Goal: Use online tool/utility: Utilize a website feature to perform a specific function

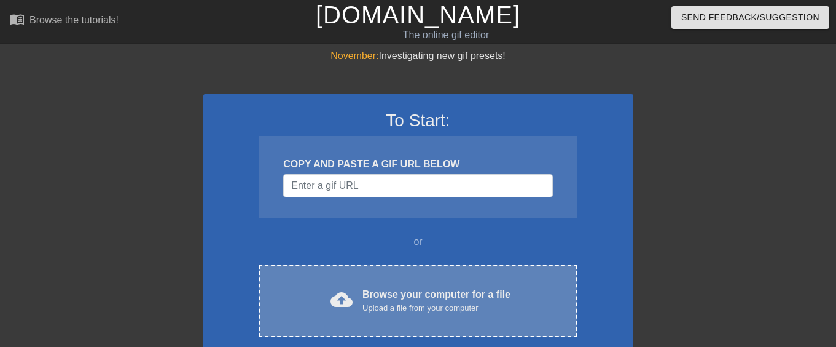
click at [407, 281] on div "cloud_upload Browse your computer for a file Upload a file from your computer C…" at bounding box center [418, 301] width 318 height 72
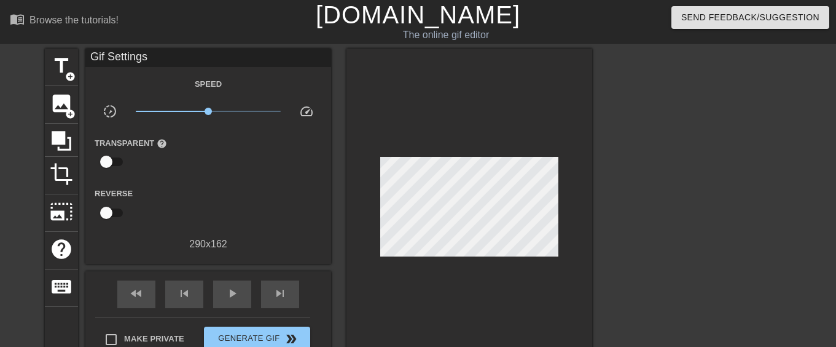
scroll to position [61, 0]
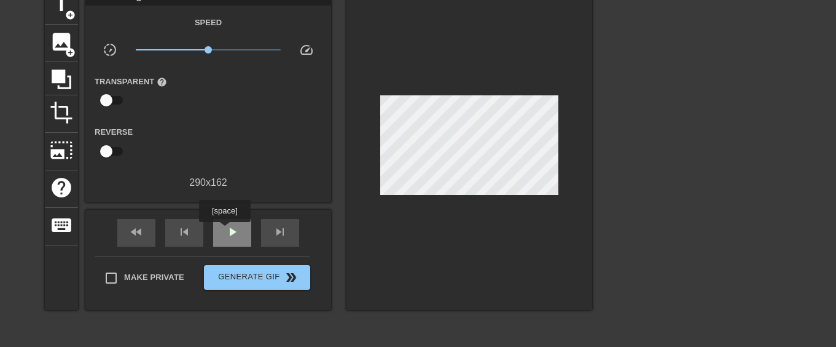
click at [225, 231] on span "play_arrow" at bounding box center [232, 231] width 15 height 15
click at [229, 232] on span "pause" at bounding box center [232, 231] width 15 height 15
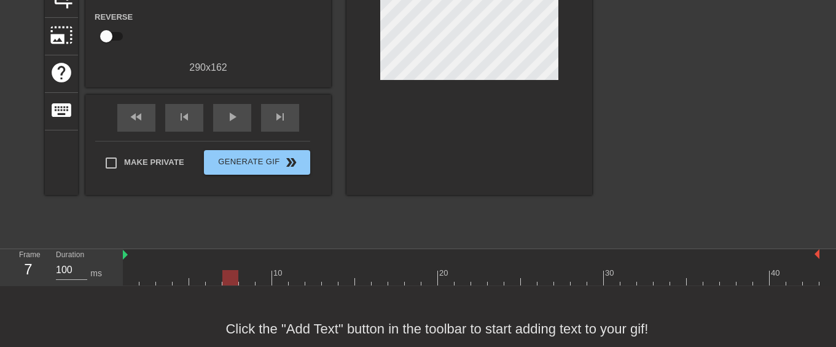
scroll to position [184, 0]
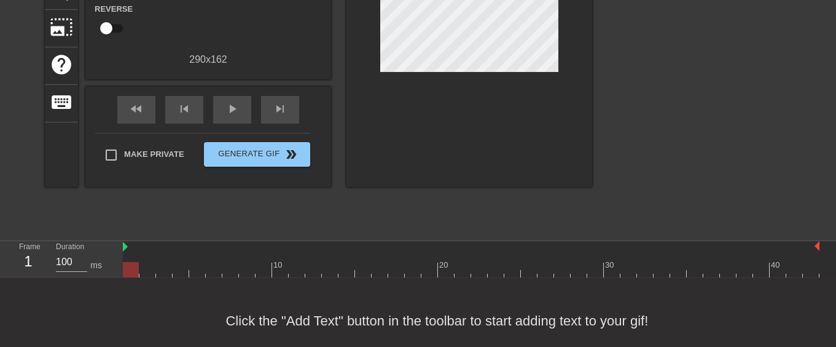
drag, startPoint x: 229, startPoint y: 272, endPoint x: 108, endPoint y: 275, distance: 121.1
click at [108, 275] on div "Frame 1 Duration 100 ms 10 20 30 40" at bounding box center [418, 259] width 836 height 37
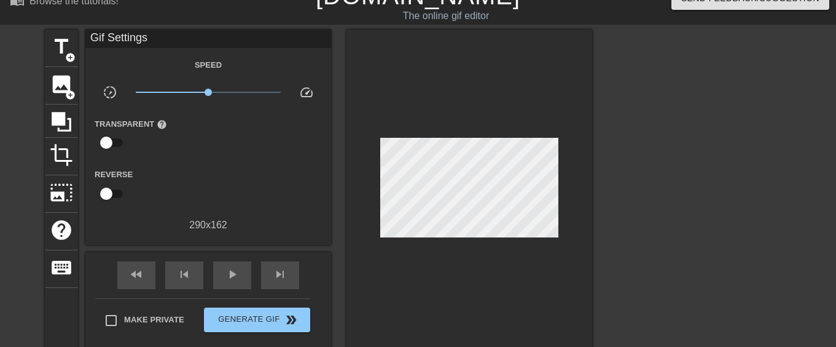
scroll to position [0, 0]
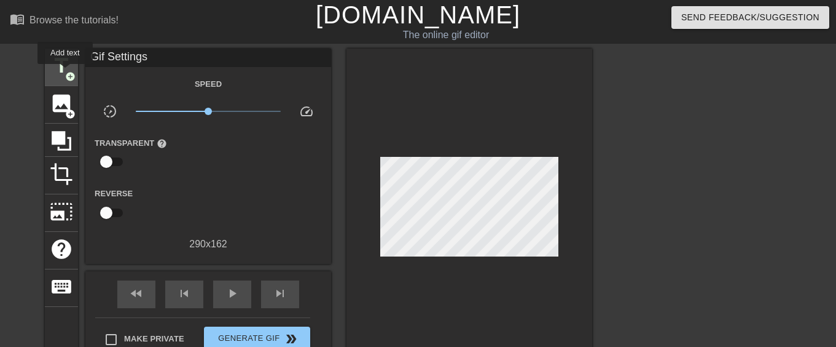
click at [65, 73] on span "add_circle" at bounding box center [70, 76] width 10 height 10
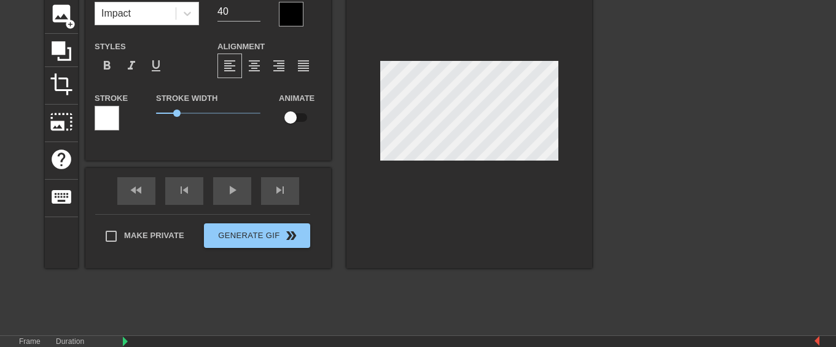
scroll to position [23, 0]
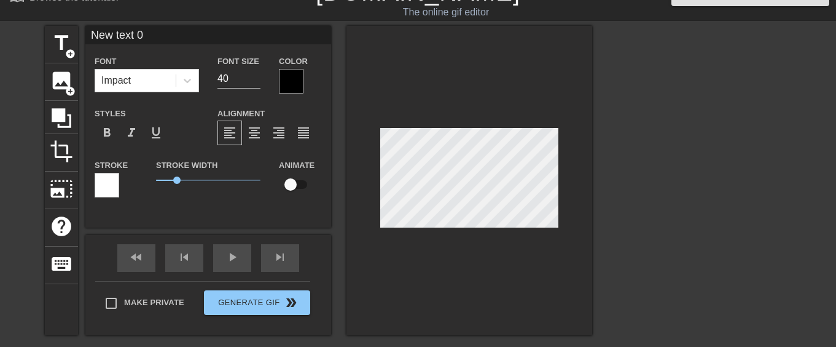
type input "J"
type textarea "J"
type input "[PERSON_NAME]"
type textarea "[PERSON_NAME]"
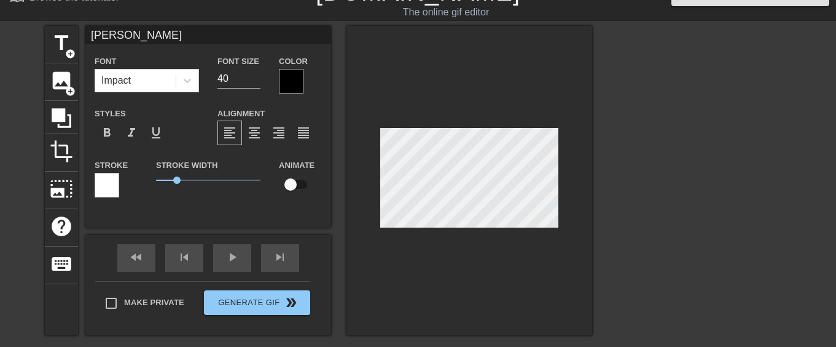
type input "Jam"
type textarea "Jam"
type input "[PERSON_NAME]"
type textarea "[PERSON_NAME]"
type input "[PERSON_NAME]"
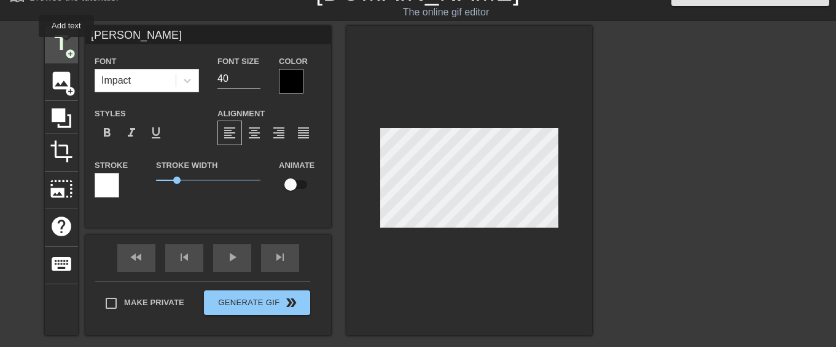
type textarea "[PERSON_NAME]"
click at [66, 45] on span "title" at bounding box center [61, 42] width 23 height 23
type input "T"
type textarea "T"
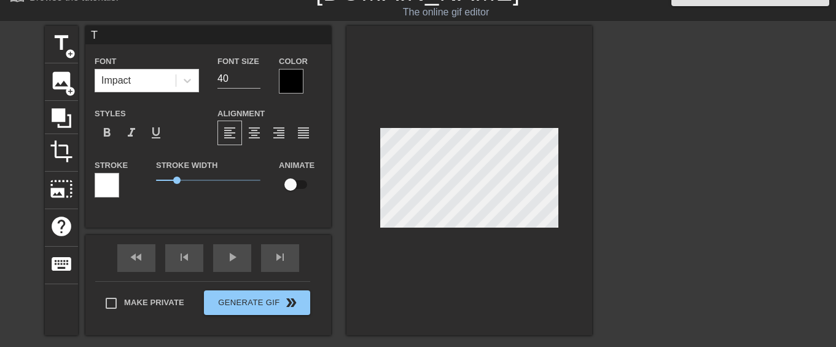
type input "Te"
type textarea "Te"
type input "Tem"
type textarea "Tem"
type input "Temp"
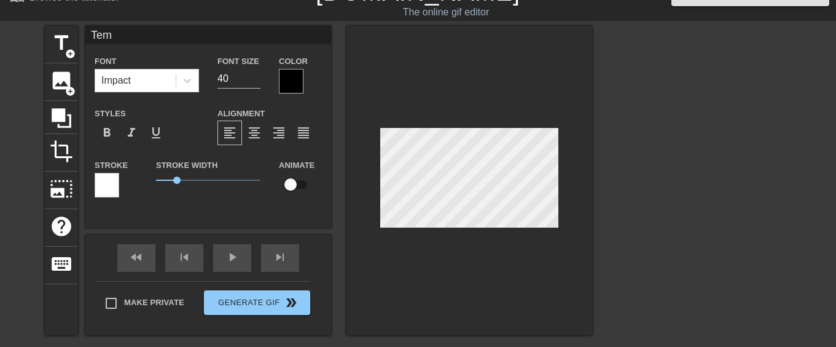
type textarea "Temp"
type input "Tempe"
type textarea "Tempe"
type input "Tempes"
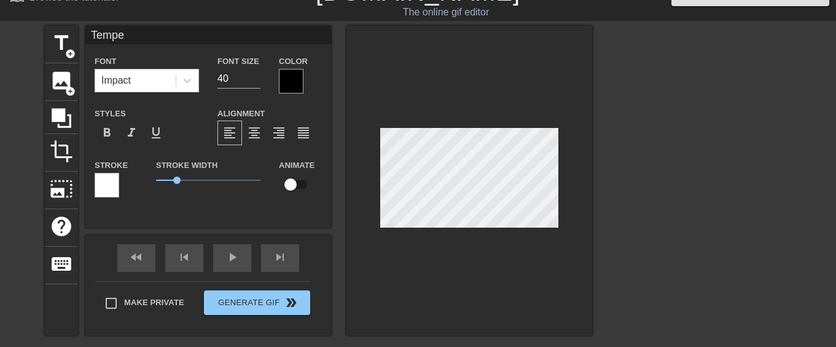
type textarea "Tempes"
type input "Tempest"
type textarea "Tempest"
click at [614, 220] on div at bounding box center [699, 210] width 184 height 369
click at [230, 261] on div "play_arrow" at bounding box center [232, 258] width 38 height 28
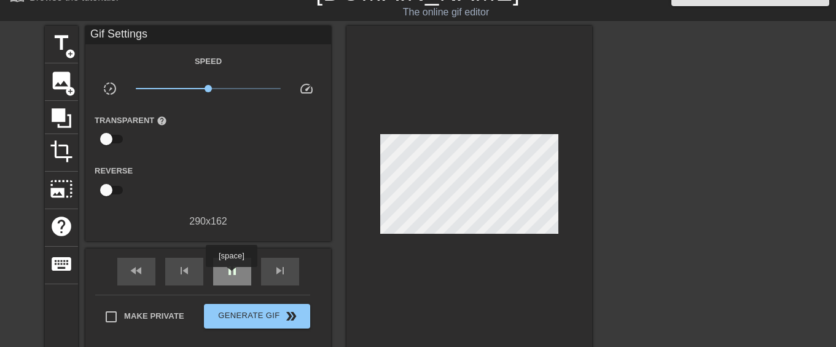
click at [231, 275] on span "pause" at bounding box center [232, 270] width 15 height 15
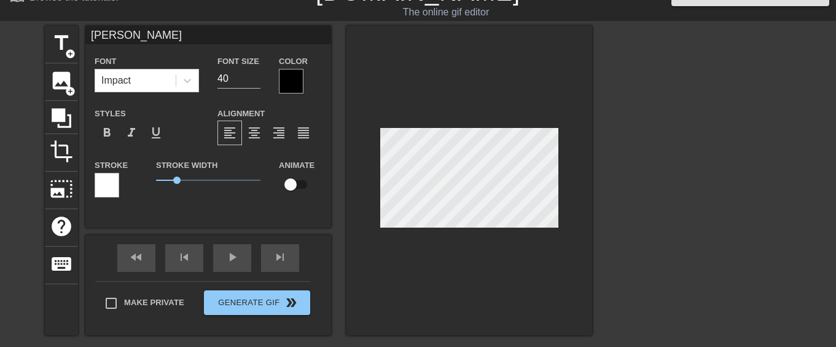
click at [289, 182] on input "checkbox" at bounding box center [291, 184] width 70 height 23
checkbox input "true"
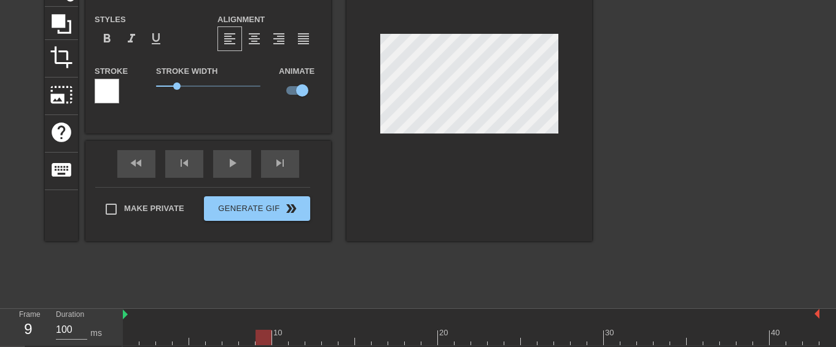
scroll to position [146, 0]
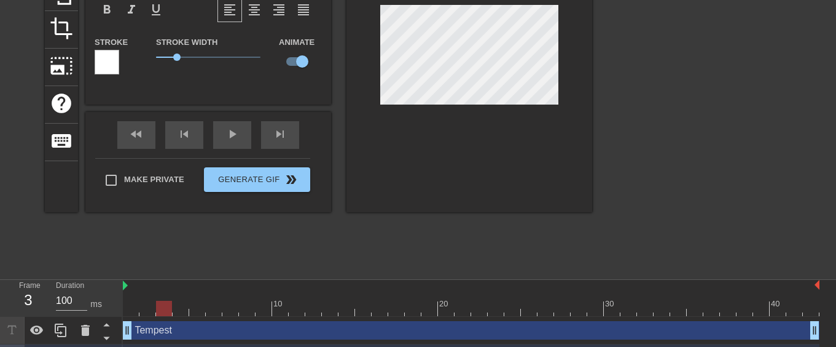
drag, startPoint x: 263, startPoint y: 309, endPoint x: 157, endPoint y: 312, distance: 106.4
click at [157, 312] on div at bounding box center [164, 308] width 16 height 15
click at [173, 302] on div at bounding box center [181, 308] width 16 height 15
drag, startPoint x: 187, startPoint y: 306, endPoint x: 273, endPoint y: 305, distance: 86.0
click at [273, 305] on div at bounding box center [280, 308] width 16 height 15
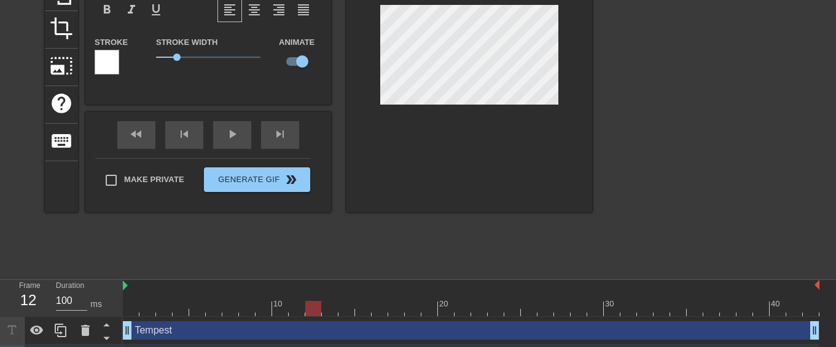
drag, startPoint x: 279, startPoint y: 305, endPoint x: 307, endPoint y: 303, distance: 28.3
click at [307, 303] on div at bounding box center [313, 308] width 16 height 15
drag, startPoint x: 315, startPoint y: 307, endPoint x: 323, endPoint y: 307, distance: 8.6
click at [323, 307] on div at bounding box center [330, 308] width 16 height 15
drag, startPoint x: 332, startPoint y: 307, endPoint x: 340, endPoint y: 307, distance: 7.4
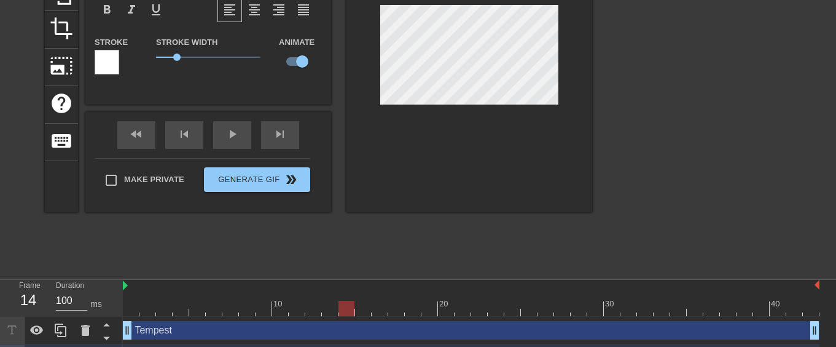
click at [340, 307] on div at bounding box center [347, 308] width 16 height 15
drag, startPoint x: 348, startPoint y: 307, endPoint x: 356, endPoint y: 307, distance: 8.0
click at [356, 307] on div at bounding box center [363, 308] width 16 height 15
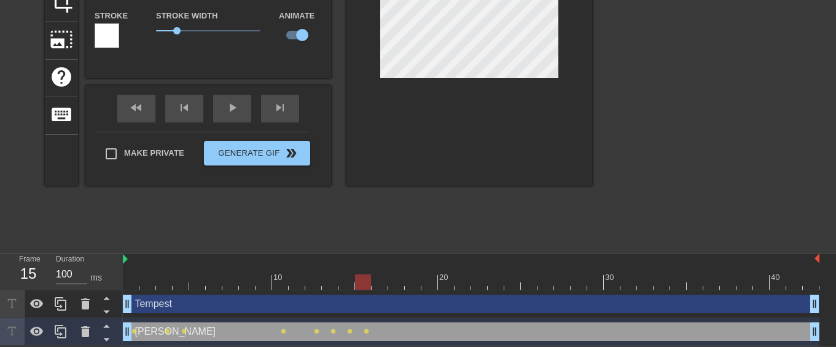
scroll to position [173, 0]
drag, startPoint x: 365, startPoint y: 276, endPoint x: 372, endPoint y: 276, distance: 6.8
click at [372, 276] on div at bounding box center [380, 281] width 16 height 15
drag, startPoint x: 379, startPoint y: 278, endPoint x: 390, endPoint y: 278, distance: 11.1
click at [390, 278] on div at bounding box center [396, 281] width 16 height 15
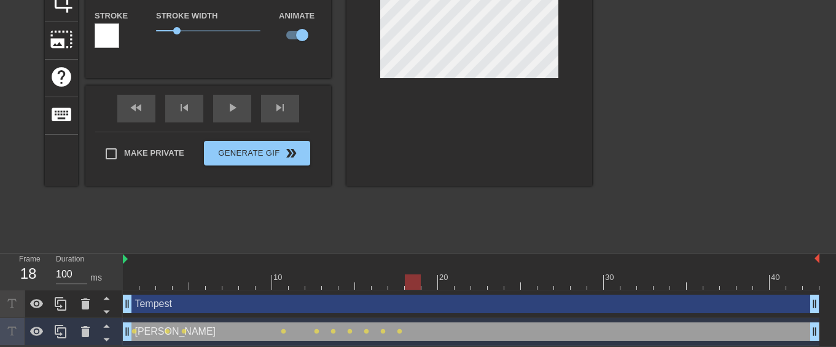
drag, startPoint x: 400, startPoint y: 281, endPoint x: 406, endPoint y: 281, distance: 6.2
click at [406, 281] on div at bounding box center [413, 281] width 16 height 15
click at [423, 279] on div at bounding box center [430, 281] width 16 height 15
drag, startPoint x: 433, startPoint y: 282, endPoint x: 443, endPoint y: 281, distance: 9.9
click at [443, 281] on div at bounding box center [446, 281] width 16 height 15
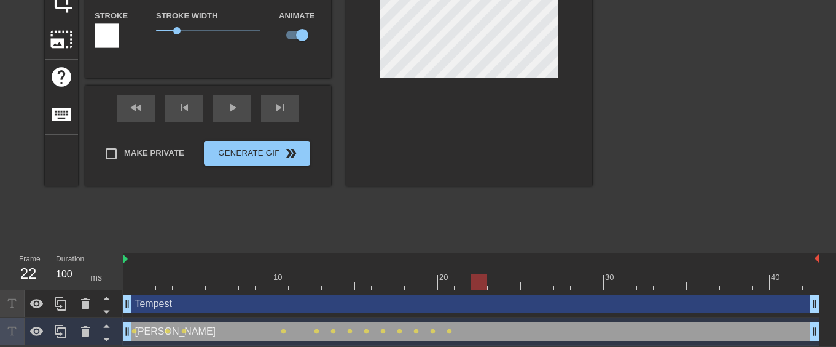
drag, startPoint x: 447, startPoint y: 276, endPoint x: 486, endPoint y: 274, distance: 38.8
click at [486, 274] on div at bounding box center [479, 281] width 16 height 15
click at [491, 280] on div at bounding box center [496, 281] width 16 height 15
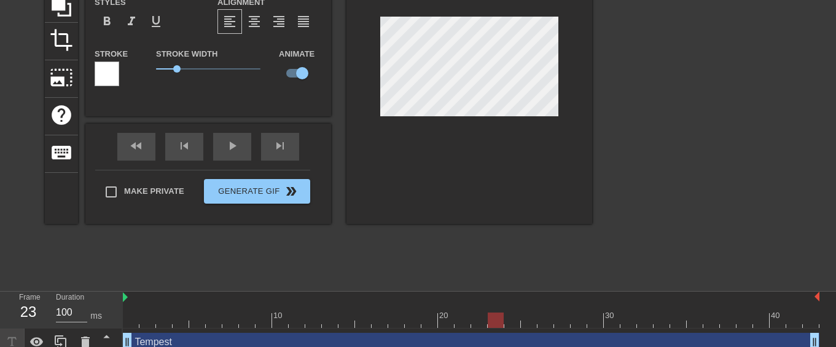
scroll to position [112, 0]
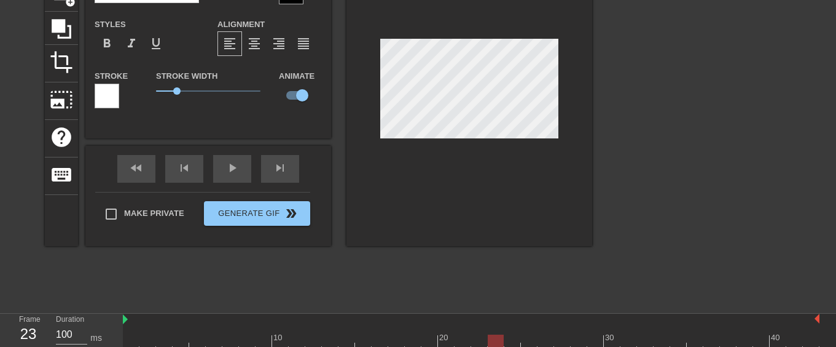
type input "Tempest"
click at [293, 97] on input "checkbox" at bounding box center [291, 95] width 70 height 23
checkbox input "true"
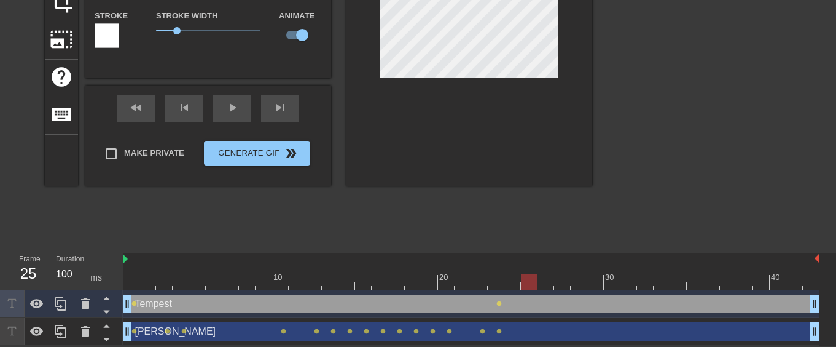
drag, startPoint x: 497, startPoint y: 275, endPoint x: 530, endPoint y: 273, distance: 33.8
click at [530, 274] on div at bounding box center [529, 281] width 16 height 15
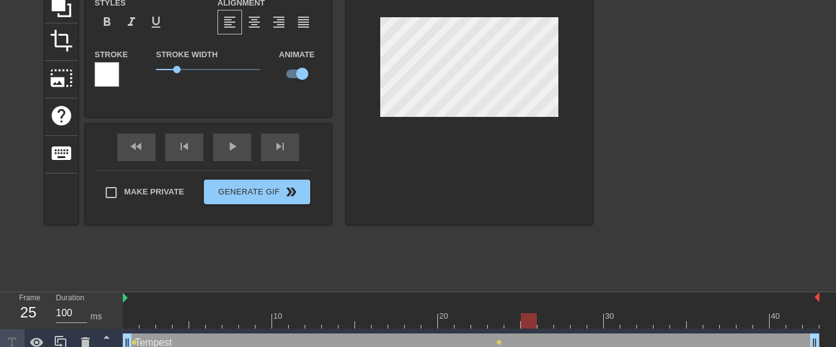
scroll to position [112, 0]
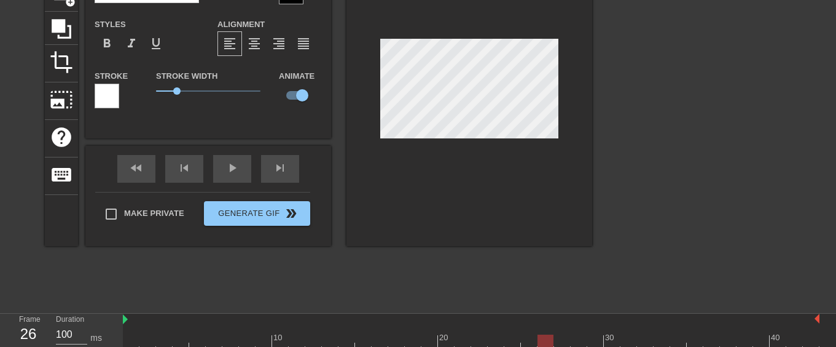
drag, startPoint x: 533, startPoint y: 339, endPoint x: 541, endPoint y: 339, distance: 8.0
click at [541, 339] on div at bounding box center [546, 341] width 16 height 15
type input "[PERSON_NAME]"
drag, startPoint x: 548, startPoint y: 338, endPoint x: 556, endPoint y: 338, distance: 8.0
click at [556, 338] on div at bounding box center [562, 341] width 16 height 15
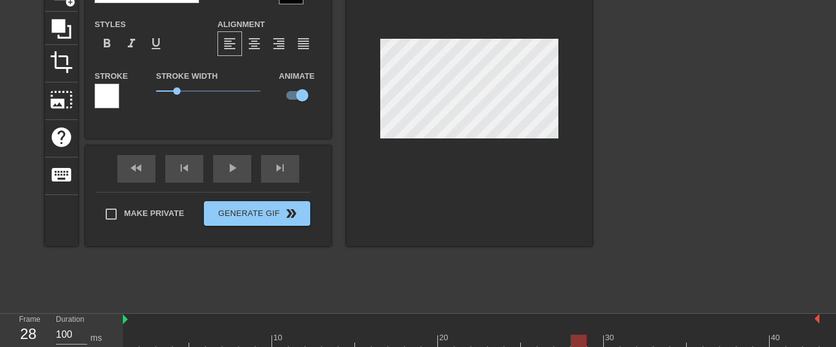
click at [572, 338] on div at bounding box center [579, 341] width 16 height 15
drag, startPoint x: 583, startPoint y: 337, endPoint x: 589, endPoint y: 337, distance: 6.8
click at [589, 337] on div at bounding box center [596, 341] width 16 height 15
drag, startPoint x: 598, startPoint y: 337, endPoint x: 622, endPoint y: 338, distance: 24.0
click at [622, 338] on div at bounding box center [629, 341] width 16 height 15
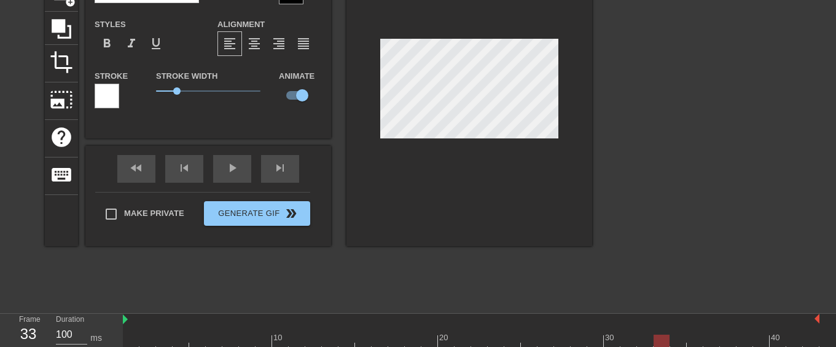
drag, startPoint x: 628, startPoint y: 339, endPoint x: 660, endPoint y: 340, distance: 32.0
click at [660, 340] on div at bounding box center [662, 341] width 16 height 15
drag, startPoint x: 665, startPoint y: 338, endPoint x: 674, endPoint y: 338, distance: 9.2
click at [674, 338] on div at bounding box center [679, 341] width 16 height 15
drag, startPoint x: 679, startPoint y: 339, endPoint x: 689, endPoint y: 339, distance: 9.8
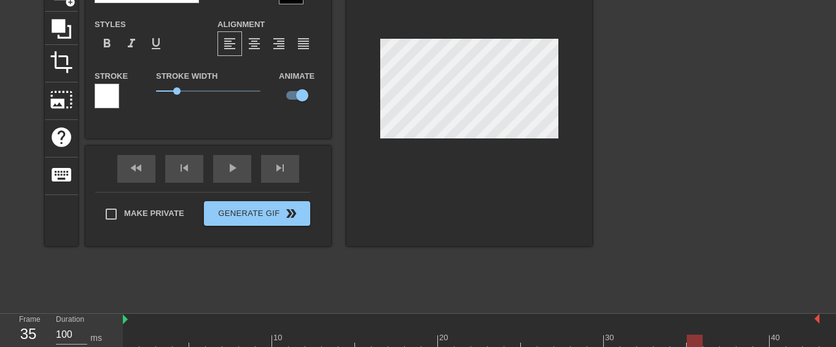
click at [689, 339] on div at bounding box center [695, 341] width 16 height 15
drag, startPoint x: 699, startPoint y: 340, endPoint x: 707, endPoint y: 340, distance: 8.0
click at [707, 340] on div at bounding box center [712, 341] width 16 height 15
drag, startPoint x: 715, startPoint y: 339, endPoint x: 739, endPoint y: 339, distance: 24.6
click at [739, 339] on div at bounding box center [745, 341] width 16 height 15
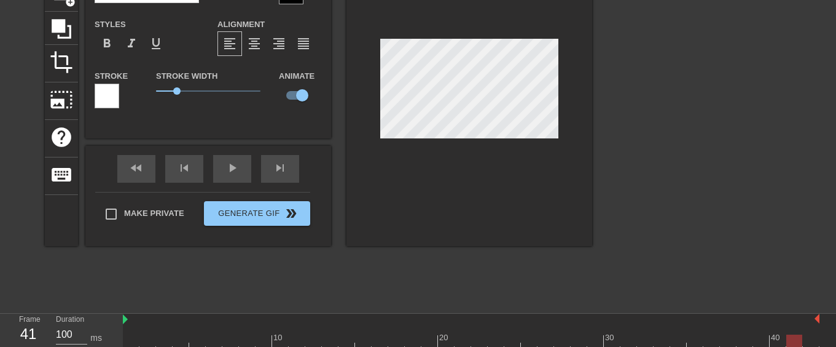
drag, startPoint x: 749, startPoint y: 336, endPoint x: 788, endPoint y: 337, distance: 38.7
click at [788, 337] on div at bounding box center [795, 341] width 16 height 15
drag, startPoint x: 799, startPoint y: 338, endPoint x: 806, endPoint y: 338, distance: 6.8
click at [806, 338] on div at bounding box center [811, 341] width 16 height 15
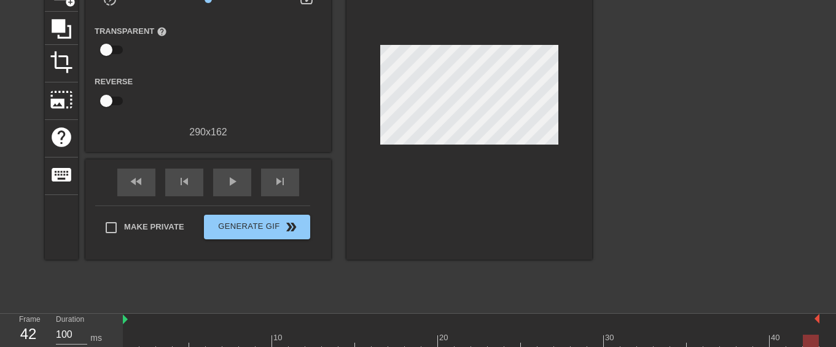
scroll to position [112, 9]
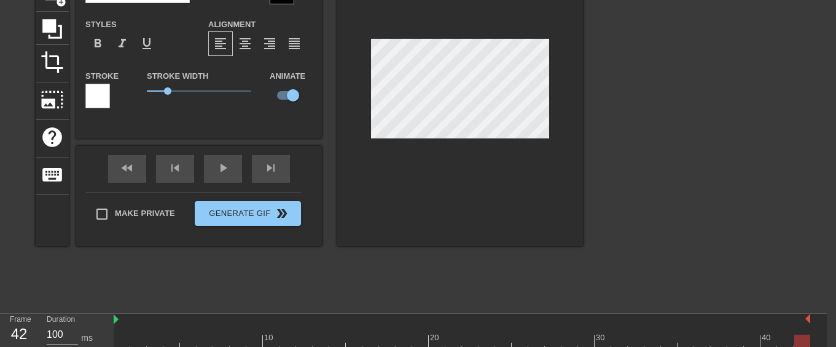
drag, startPoint x: 806, startPoint y: 339, endPoint x: 825, endPoint y: 340, distance: 19.1
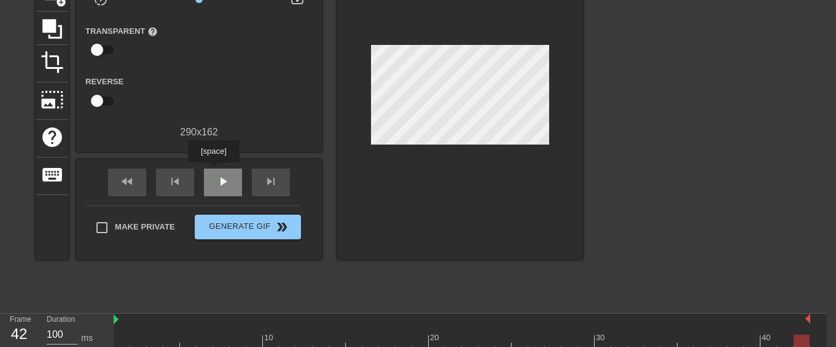
click at [213, 171] on div "play_arrow" at bounding box center [223, 182] width 38 height 28
click at [213, 171] on div "pause" at bounding box center [223, 182] width 38 height 28
drag, startPoint x: 259, startPoint y: 340, endPoint x: 301, endPoint y: 344, distance: 42.5
click at [301, 344] on div at bounding box center [304, 341] width 16 height 15
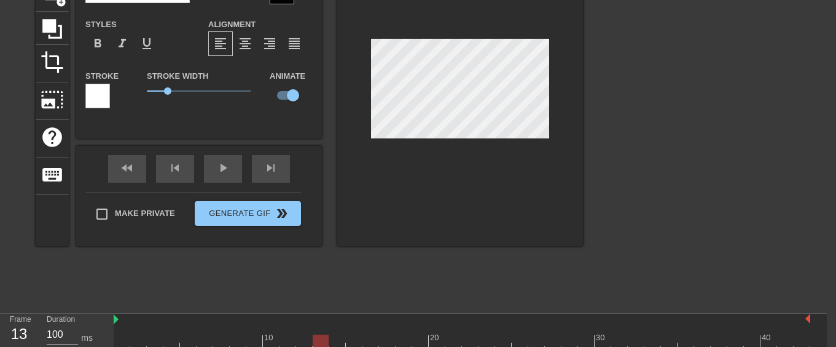
click at [313, 340] on div at bounding box center [321, 341] width 16 height 15
drag, startPoint x: 325, startPoint y: 341, endPoint x: 331, endPoint y: 342, distance: 6.2
click at [331, 342] on div at bounding box center [337, 341] width 16 height 15
drag, startPoint x: 340, startPoint y: 342, endPoint x: 347, endPoint y: 342, distance: 6.8
click at [347, 342] on div at bounding box center [354, 341] width 16 height 15
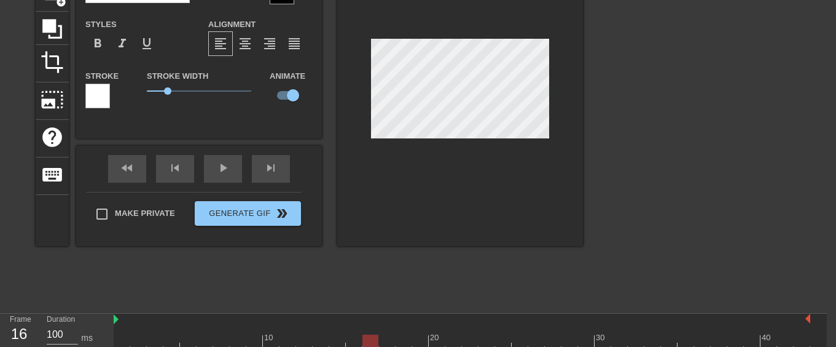
drag, startPoint x: 357, startPoint y: 339, endPoint x: 364, endPoint y: 340, distance: 7.4
click at [364, 340] on div at bounding box center [371, 341] width 16 height 15
drag, startPoint x: 374, startPoint y: 341, endPoint x: 398, endPoint y: 340, distance: 24.0
click at [398, 340] on div at bounding box center [404, 341] width 16 height 15
click at [414, 340] on div at bounding box center [420, 341] width 16 height 15
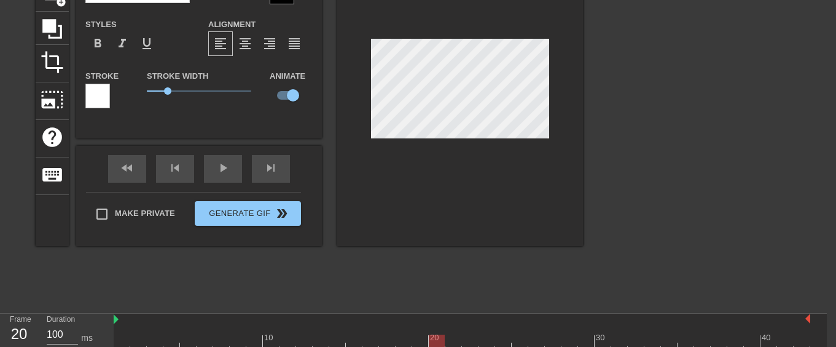
drag, startPoint x: 423, startPoint y: 342, endPoint x: 436, endPoint y: 342, distance: 12.9
click at [436, 342] on div at bounding box center [437, 341] width 16 height 15
click at [446, 342] on div at bounding box center [454, 341] width 16 height 15
drag, startPoint x: 455, startPoint y: 337, endPoint x: 497, endPoint y: 339, distance: 42.4
click at [497, 339] on div at bounding box center [503, 341] width 16 height 15
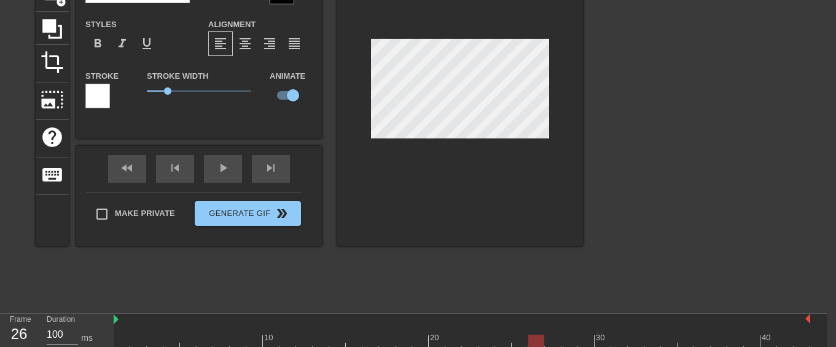
drag, startPoint x: 503, startPoint y: 339, endPoint x: 535, endPoint y: 339, distance: 31.3
click at [535, 339] on div at bounding box center [537, 341] width 16 height 15
click at [547, 342] on div at bounding box center [553, 341] width 16 height 15
drag, startPoint x: 556, startPoint y: 338, endPoint x: 563, endPoint y: 338, distance: 6.8
click at [563, 338] on div at bounding box center [570, 341] width 16 height 15
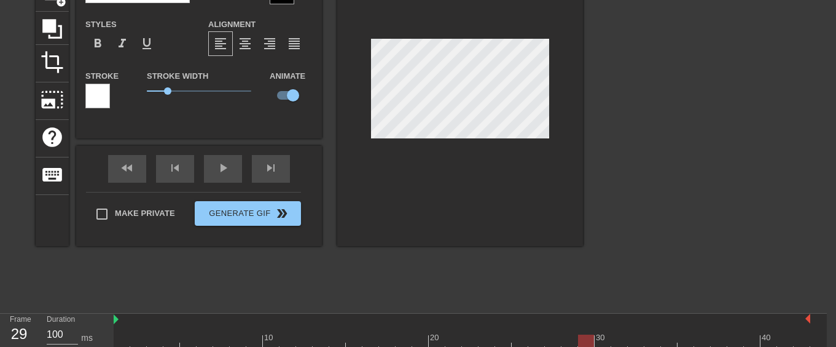
drag, startPoint x: 573, startPoint y: 339, endPoint x: 581, endPoint y: 339, distance: 8.0
click at [581, 339] on div at bounding box center [586, 341] width 16 height 15
click at [597, 339] on div at bounding box center [603, 341] width 16 height 15
drag, startPoint x: 606, startPoint y: 340, endPoint x: 612, endPoint y: 339, distance: 6.2
click at [612, 339] on div at bounding box center [620, 341] width 16 height 15
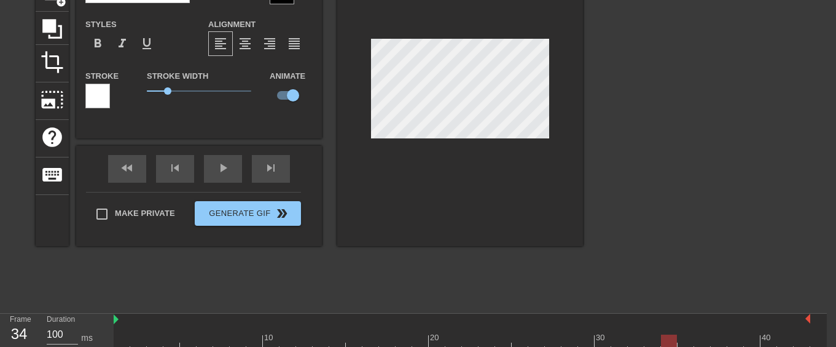
drag, startPoint x: 623, startPoint y: 336, endPoint x: 663, endPoint y: 336, distance: 40.6
click at [663, 336] on div at bounding box center [669, 341] width 16 height 15
drag, startPoint x: 670, startPoint y: 338, endPoint x: 685, endPoint y: 338, distance: 14.8
click at [685, 338] on div at bounding box center [686, 341] width 16 height 15
drag, startPoint x: 688, startPoint y: 343, endPoint x: 695, endPoint y: 343, distance: 6.8
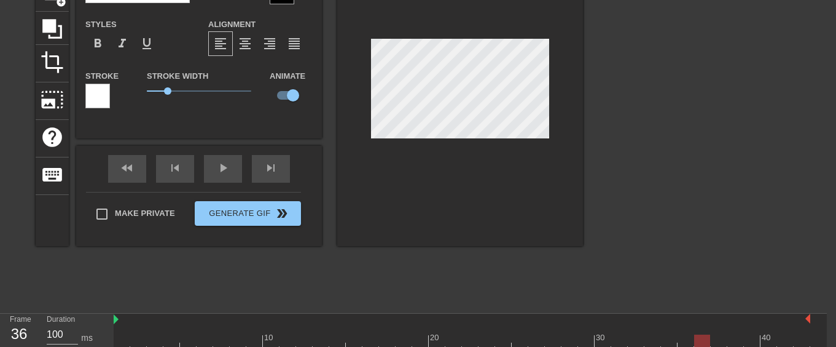
click at [695, 343] on div at bounding box center [702, 341] width 16 height 15
drag, startPoint x: 705, startPoint y: 339, endPoint x: 729, endPoint y: 341, distance: 24.0
click at [729, 341] on div at bounding box center [736, 341] width 16 height 15
drag, startPoint x: 739, startPoint y: 342, endPoint x: 763, endPoint y: 344, distance: 24.0
click at [763, 344] on div at bounding box center [769, 341] width 16 height 15
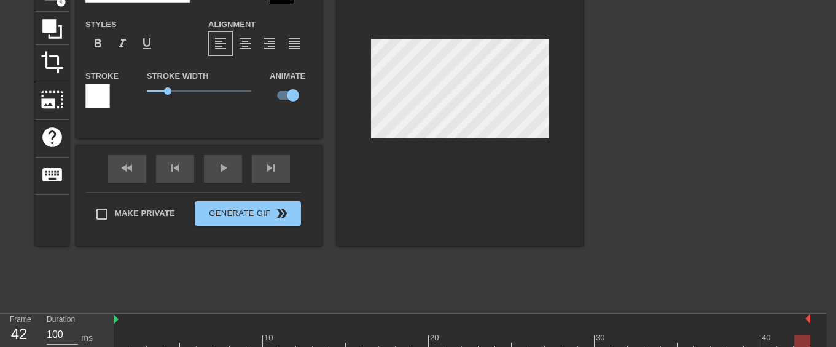
drag, startPoint x: 771, startPoint y: 342, endPoint x: 797, endPoint y: 343, distance: 25.8
click at [797, 343] on div at bounding box center [803, 341] width 16 height 15
click at [219, 175] on div "play_arrow" at bounding box center [223, 169] width 38 height 28
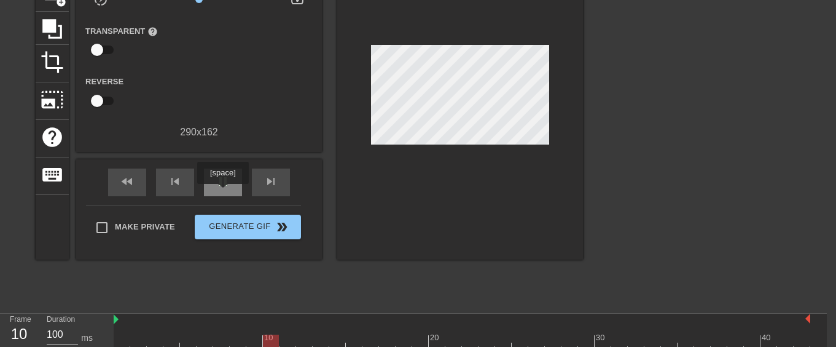
click at [222, 192] on div "pause" at bounding box center [223, 182] width 38 height 28
drag, startPoint x: 304, startPoint y: 337, endPoint x: 116, endPoint y: 325, distance: 187.9
click at [116, 325] on div "10 20 30 40" at bounding box center [462, 331] width 697 height 36
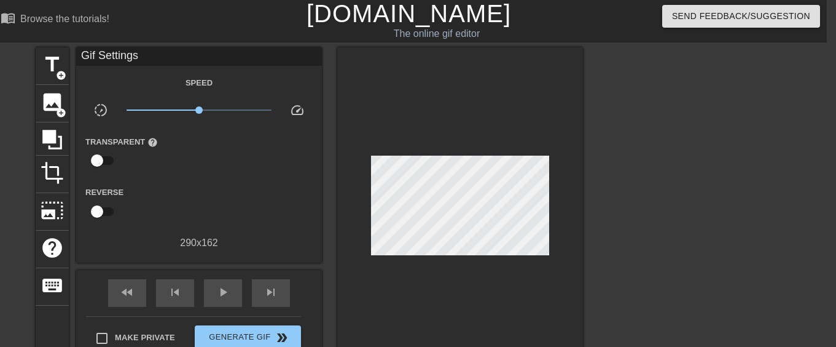
scroll to position [0, 9]
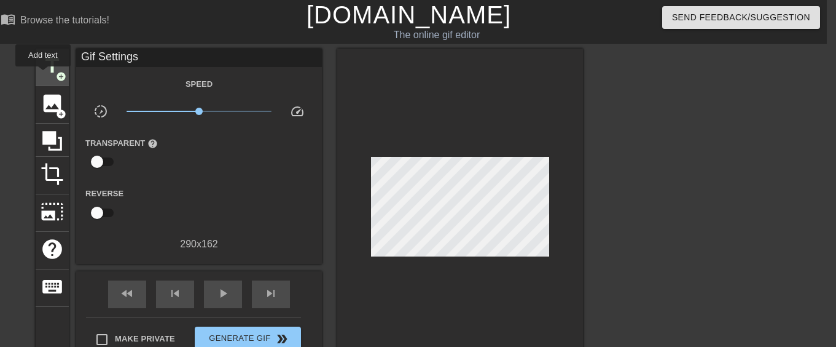
click at [45, 71] on span "title" at bounding box center [52, 65] width 23 height 23
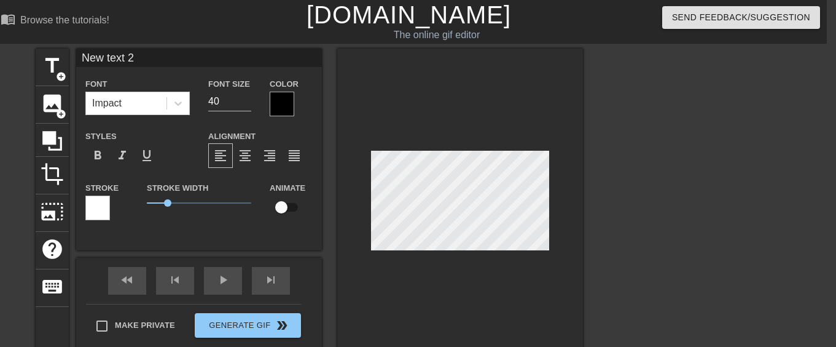
scroll to position [2, 3]
type input "K"
type textarea "K"
type input "Ky"
type textarea "Ky"
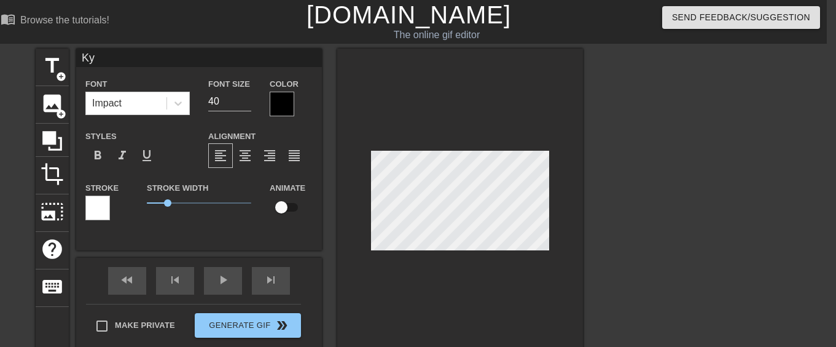
type input "Kyb"
type textarea "Kyb"
type input "Kybe"
type textarea "Kybe"
type input "Kyber"
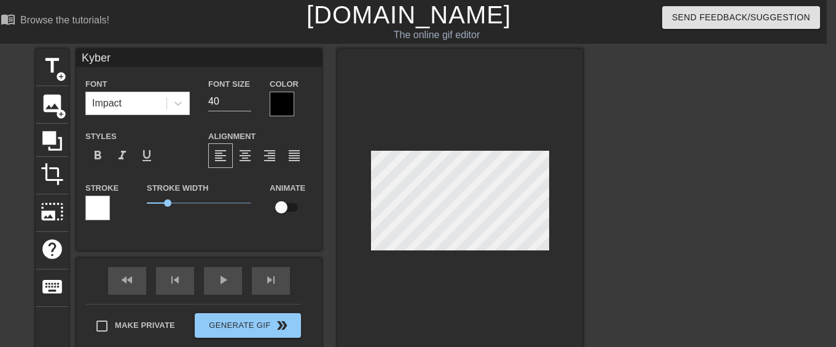
scroll to position [2, 2]
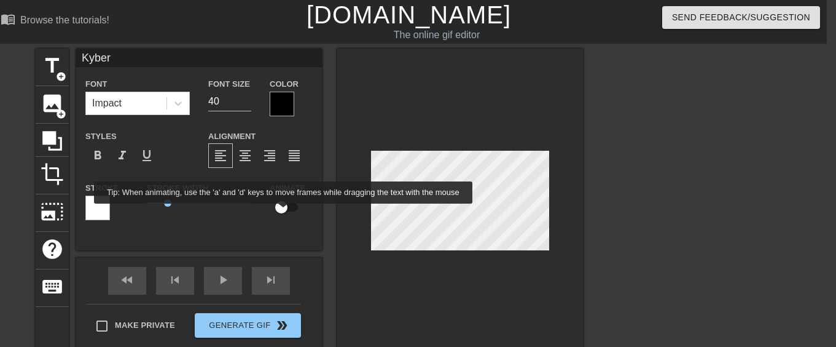
type textarea "Kyber"
click at [284, 212] on input "checkbox" at bounding box center [281, 206] width 70 height 23
checkbox input "true"
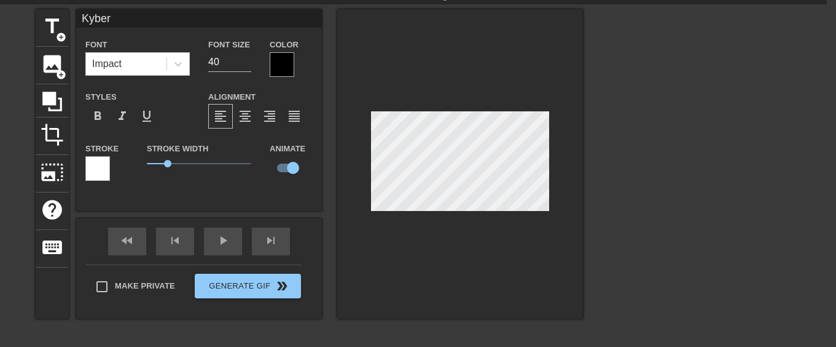
scroll to position [61, 9]
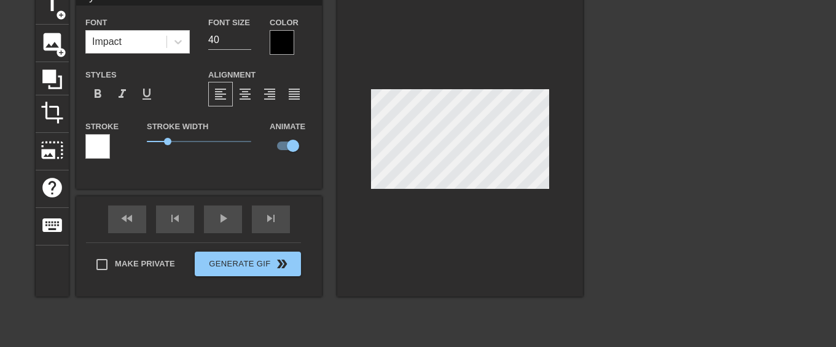
click at [612, 162] on div at bounding box center [690, 171] width 184 height 369
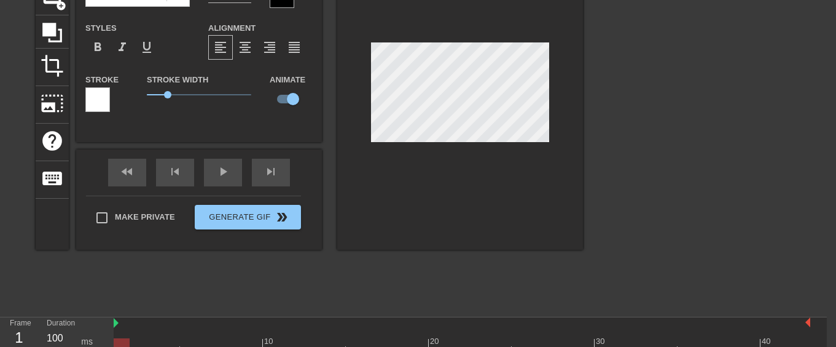
scroll to position [184, 9]
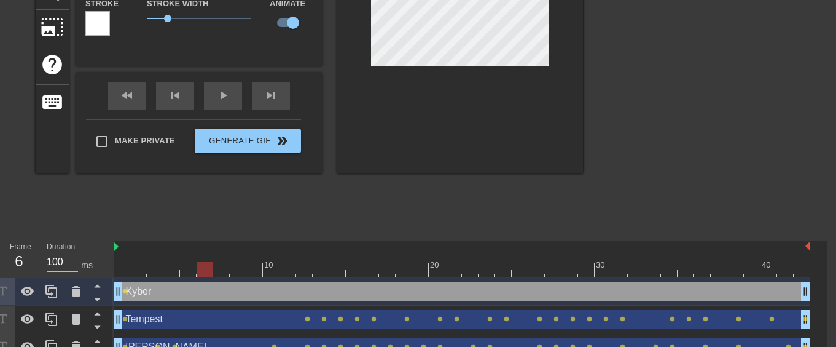
drag, startPoint x: 124, startPoint y: 269, endPoint x: 209, endPoint y: 270, distance: 85.4
click at [209, 270] on div at bounding box center [205, 269] width 16 height 15
drag, startPoint x: 119, startPoint y: 296, endPoint x: 203, endPoint y: 295, distance: 84.2
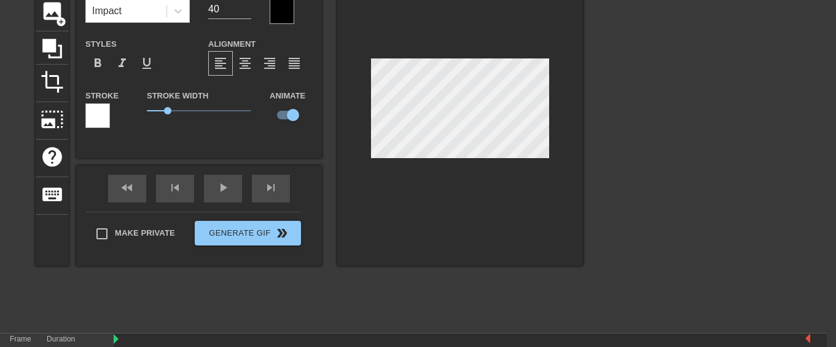
scroll to position [123, 9]
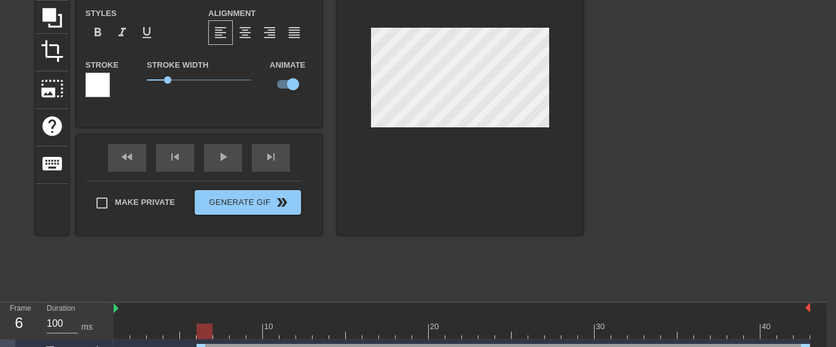
click at [551, 114] on div at bounding box center [460, 80] width 246 height 309
drag, startPoint x: 207, startPoint y: 326, endPoint x: 215, endPoint y: 326, distance: 8.0
click at [215, 326] on div at bounding box center [221, 330] width 16 height 15
click at [230, 331] on div at bounding box center [238, 330] width 16 height 15
click at [248, 332] on div at bounding box center [254, 330] width 16 height 15
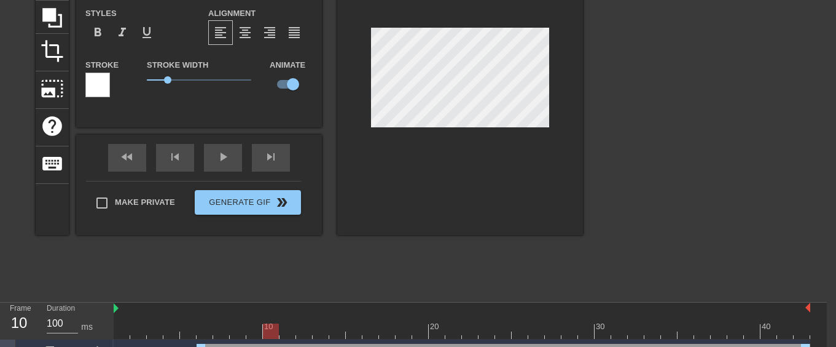
click at [263, 333] on div at bounding box center [271, 330] width 16 height 15
drag, startPoint x: 273, startPoint y: 332, endPoint x: 298, endPoint y: 331, distance: 24.6
click at [298, 331] on div at bounding box center [304, 330] width 16 height 15
drag, startPoint x: 308, startPoint y: 331, endPoint x: 315, endPoint y: 331, distance: 6.8
click at [315, 331] on div at bounding box center [321, 330] width 16 height 15
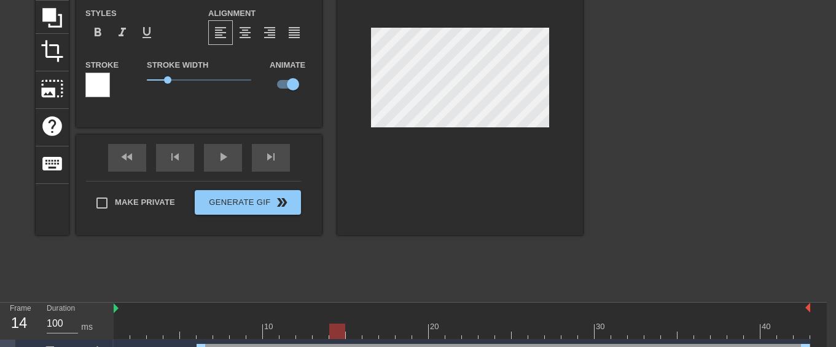
drag, startPoint x: 325, startPoint y: 334, endPoint x: 332, endPoint y: 334, distance: 7.4
click at [332, 334] on div at bounding box center [337, 330] width 16 height 15
drag, startPoint x: 336, startPoint y: 329, endPoint x: 349, endPoint y: 329, distance: 12.9
click at [349, 329] on div at bounding box center [354, 330] width 16 height 15
drag, startPoint x: 356, startPoint y: 336, endPoint x: 366, endPoint y: 335, distance: 9.9
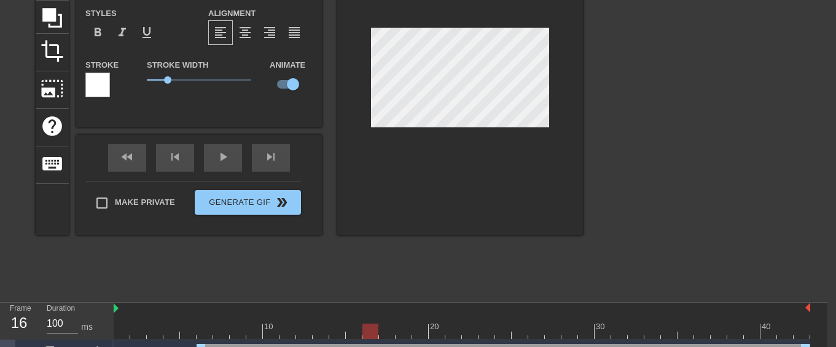
click at [366, 335] on div at bounding box center [371, 330] width 16 height 15
click at [369, 124] on div at bounding box center [460, 80] width 246 height 309
click at [381, 332] on div at bounding box center [387, 330] width 16 height 15
drag, startPoint x: 390, startPoint y: 329, endPoint x: 414, endPoint y: 326, distance: 24.1
click at [414, 326] on div at bounding box center [420, 330] width 16 height 15
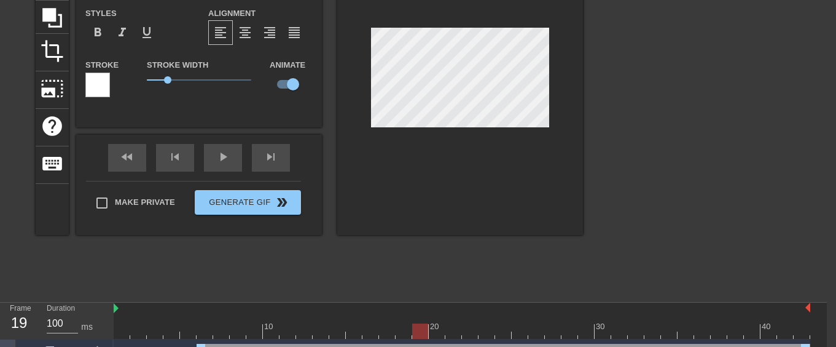
click at [373, 133] on div at bounding box center [460, 80] width 246 height 309
drag, startPoint x: 425, startPoint y: 332, endPoint x: 479, endPoint y: 329, distance: 53.6
click at [479, 329] on div at bounding box center [487, 330] width 16 height 15
drag, startPoint x: 487, startPoint y: 334, endPoint x: 501, endPoint y: 333, distance: 13.5
click at [501, 333] on div at bounding box center [503, 330] width 16 height 15
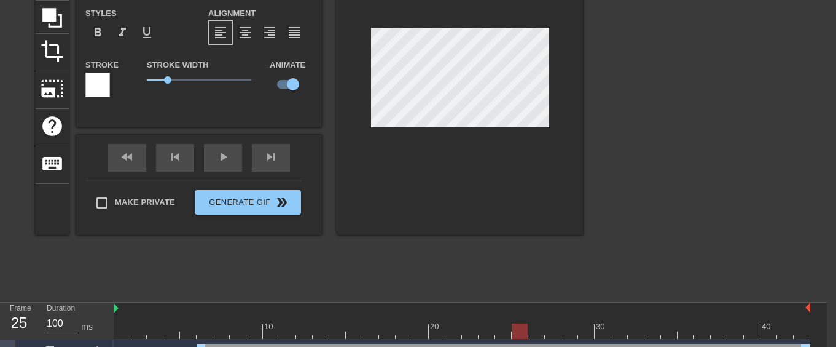
drag, startPoint x: 507, startPoint y: 333, endPoint x: 514, endPoint y: 332, distance: 7.4
click at [514, 332] on div at bounding box center [520, 330] width 16 height 15
drag, startPoint x: 520, startPoint y: 336, endPoint x: 533, endPoint y: 335, distance: 13.5
click at [533, 335] on div at bounding box center [537, 330] width 16 height 15
drag, startPoint x: 538, startPoint y: 325, endPoint x: 553, endPoint y: 325, distance: 14.1
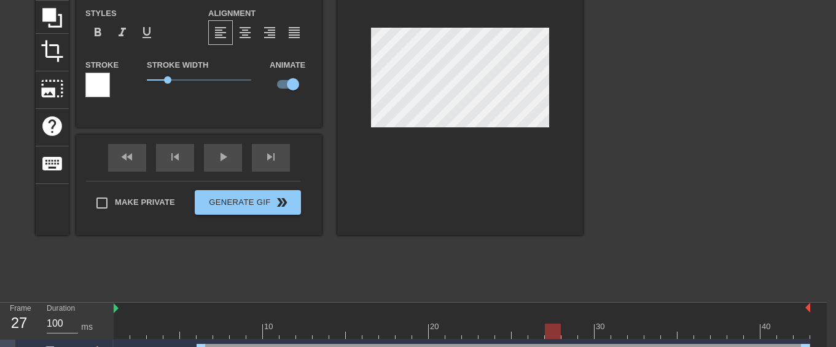
click at [553, 325] on div at bounding box center [553, 330] width 16 height 15
drag, startPoint x: 554, startPoint y: 328, endPoint x: 562, endPoint y: 328, distance: 8.0
click at [562, 328] on div at bounding box center [570, 330] width 16 height 15
drag, startPoint x: 570, startPoint y: 331, endPoint x: 498, endPoint y: 258, distance: 103.0
click at [582, 330] on div at bounding box center [586, 330] width 16 height 15
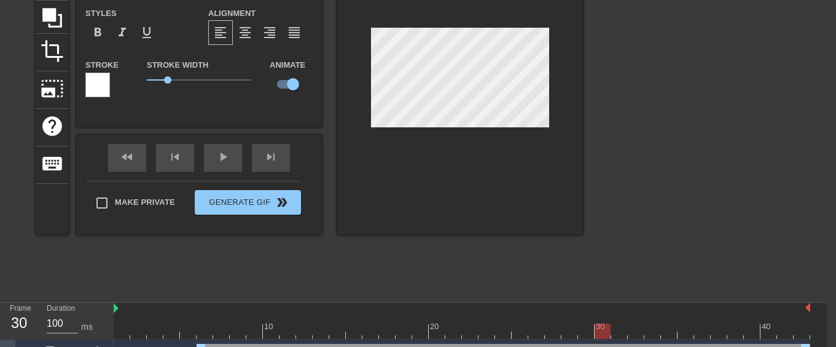
drag, startPoint x: 588, startPoint y: 332, endPoint x: 597, endPoint y: 331, distance: 9.3
click at [597, 331] on div at bounding box center [603, 330] width 16 height 15
click at [613, 329] on div at bounding box center [620, 330] width 16 height 15
drag, startPoint x: 625, startPoint y: 331, endPoint x: 646, endPoint y: 334, distance: 21.0
click at [646, 334] on div at bounding box center [653, 330] width 16 height 15
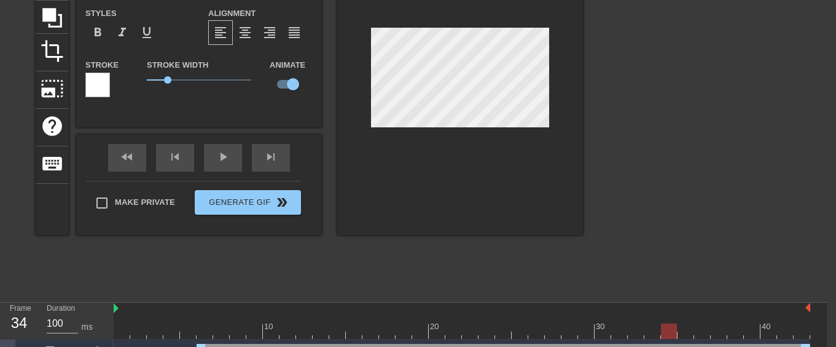
click at [663, 329] on div at bounding box center [669, 330] width 16 height 15
drag, startPoint x: 666, startPoint y: 331, endPoint x: 678, endPoint y: 331, distance: 11.7
click at [678, 331] on div at bounding box center [686, 330] width 16 height 15
drag, startPoint x: 688, startPoint y: 331, endPoint x: 696, endPoint y: 331, distance: 7.4
click at [696, 331] on div at bounding box center [702, 330] width 16 height 15
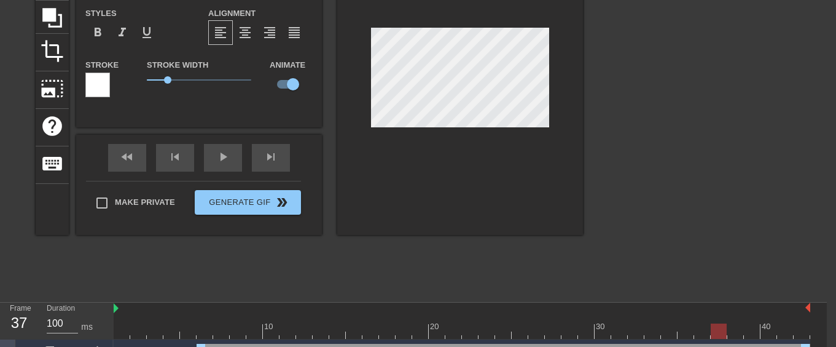
drag, startPoint x: 702, startPoint y: 328, endPoint x: 713, endPoint y: 328, distance: 10.4
click at [713, 328] on div at bounding box center [719, 330] width 16 height 15
drag, startPoint x: 720, startPoint y: 331, endPoint x: 731, endPoint y: 331, distance: 11.1
click at [731, 331] on div at bounding box center [736, 330] width 16 height 15
drag, startPoint x: 740, startPoint y: 330, endPoint x: 747, endPoint y: 330, distance: 7.4
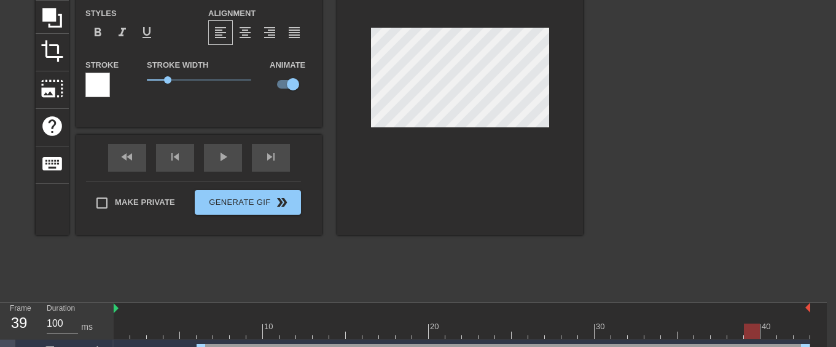
click at [747, 330] on div at bounding box center [752, 330] width 16 height 15
drag, startPoint x: 754, startPoint y: 329, endPoint x: 769, endPoint y: 330, distance: 14.8
click at [769, 330] on div at bounding box center [769, 330] width 16 height 15
click at [372, 141] on div at bounding box center [460, 80] width 246 height 309
click at [214, 168] on div "play_arrow" at bounding box center [223, 158] width 38 height 28
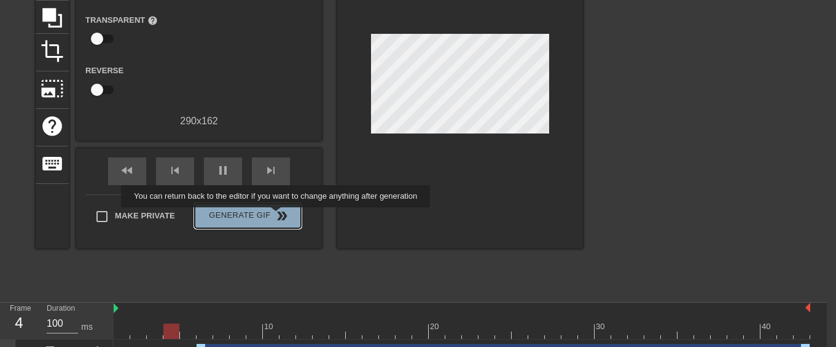
click at [277, 216] on span "double_arrow" at bounding box center [282, 215] width 15 height 15
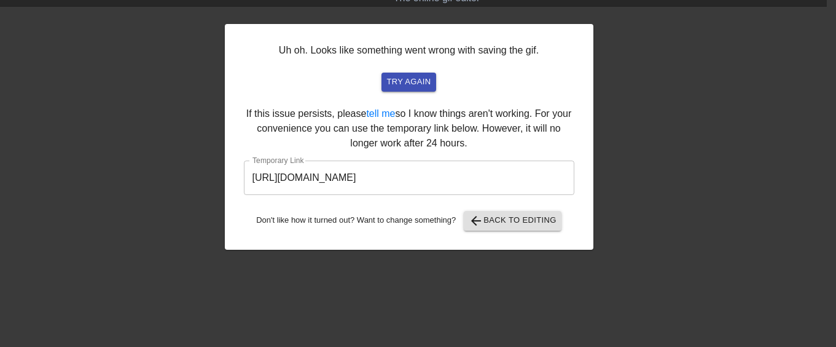
scroll to position [15, 9]
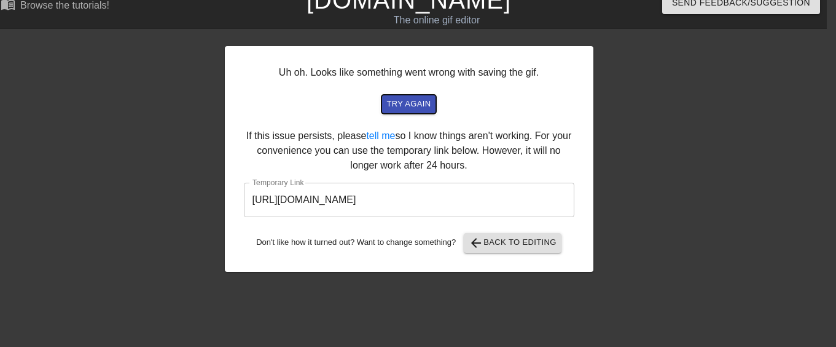
click at [413, 106] on span "try again" at bounding box center [409, 104] width 44 height 14
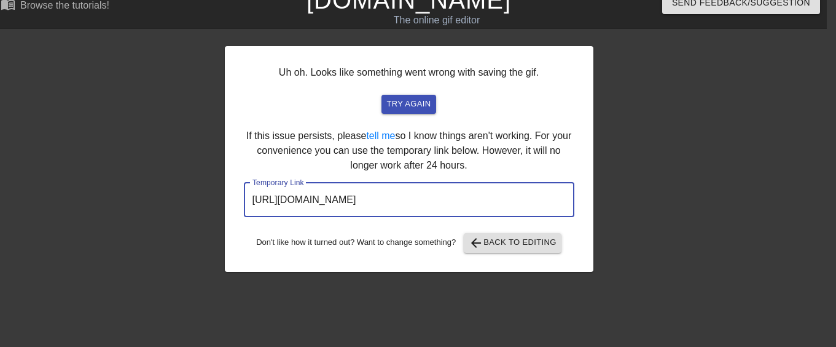
click at [520, 201] on input "[URL][DOMAIN_NAME]" at bounding box center [409, 200] width 331 height 34
drag, startPoint x: 522, startPoint y: 195, endPoint x: 213, endPoint y: 202, distance: 309.2
click at [213, 202] on div "Uh oh. Looks like something went wrong with saving the gif. try again If this i…" at bounding box center [409, 218] width 836 height 369
